Goal: Information Seeking & Learning: Learn about a topic

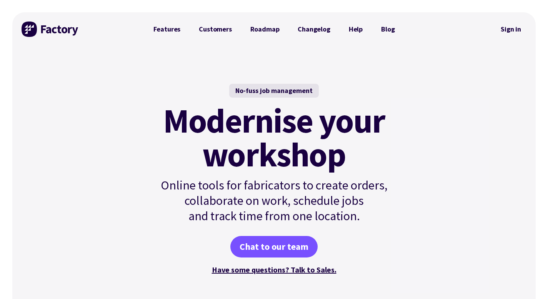
click at [168, 32] on link "Features" at bounding box center [167, 29] width 46 height 15
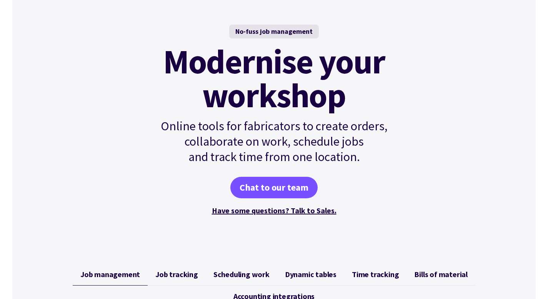
scroll to position [60, 0]
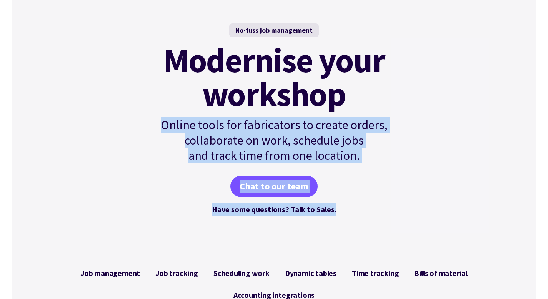
drag, startPoint x: 162, startPoint y: 119, endPoint x: 337, endPoint y: 208, distance: 196.6
click at [337, 208] on div "No-fuss job management Modernise your workshop Online tools for fabricators to …" at bounding box center [274, 119] width 260 height 192
